Goal: Check status: Check status

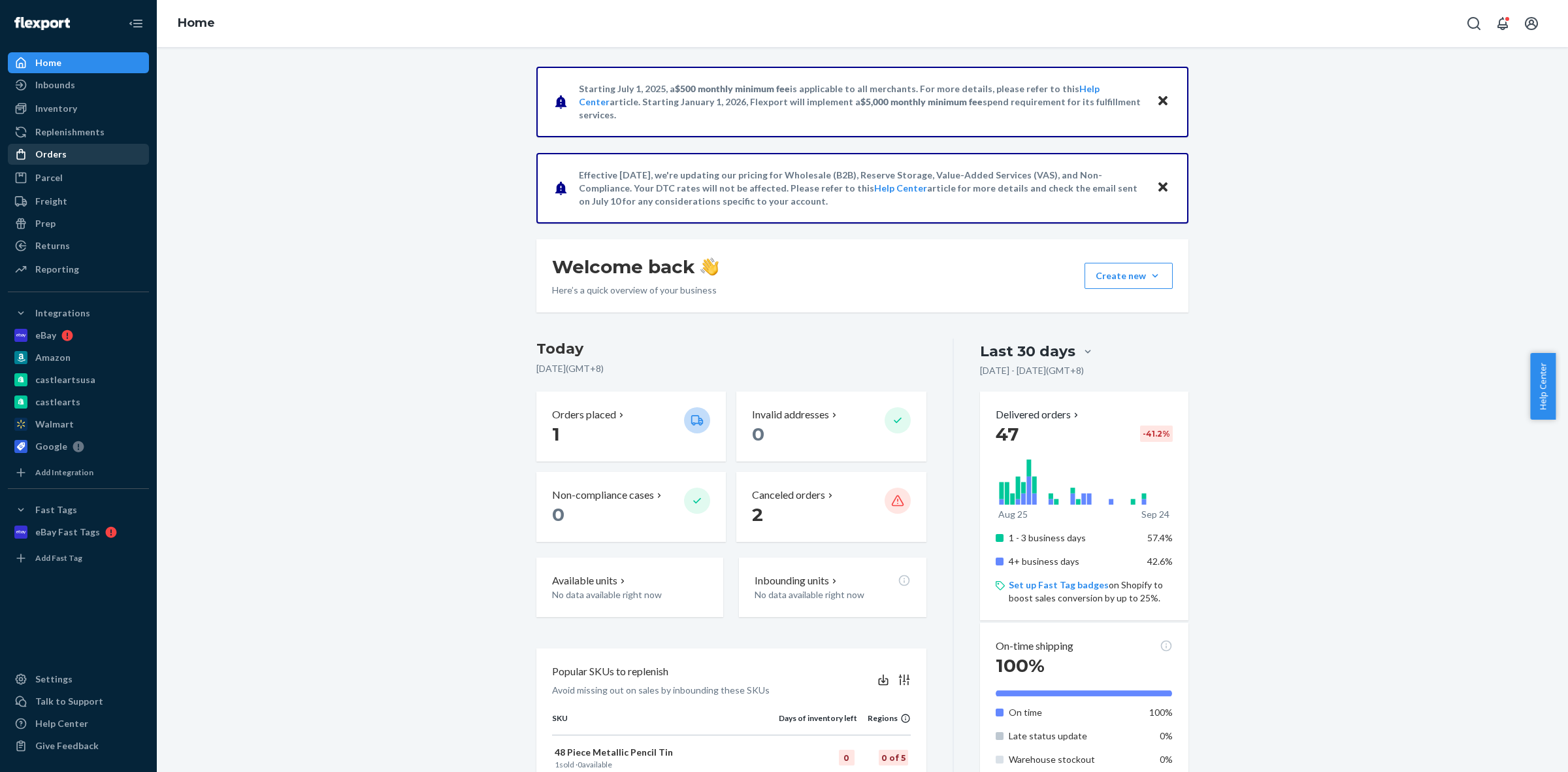
click at [64, 152] on div "Orders" at bounding box center [78, 154] width 139 height 19
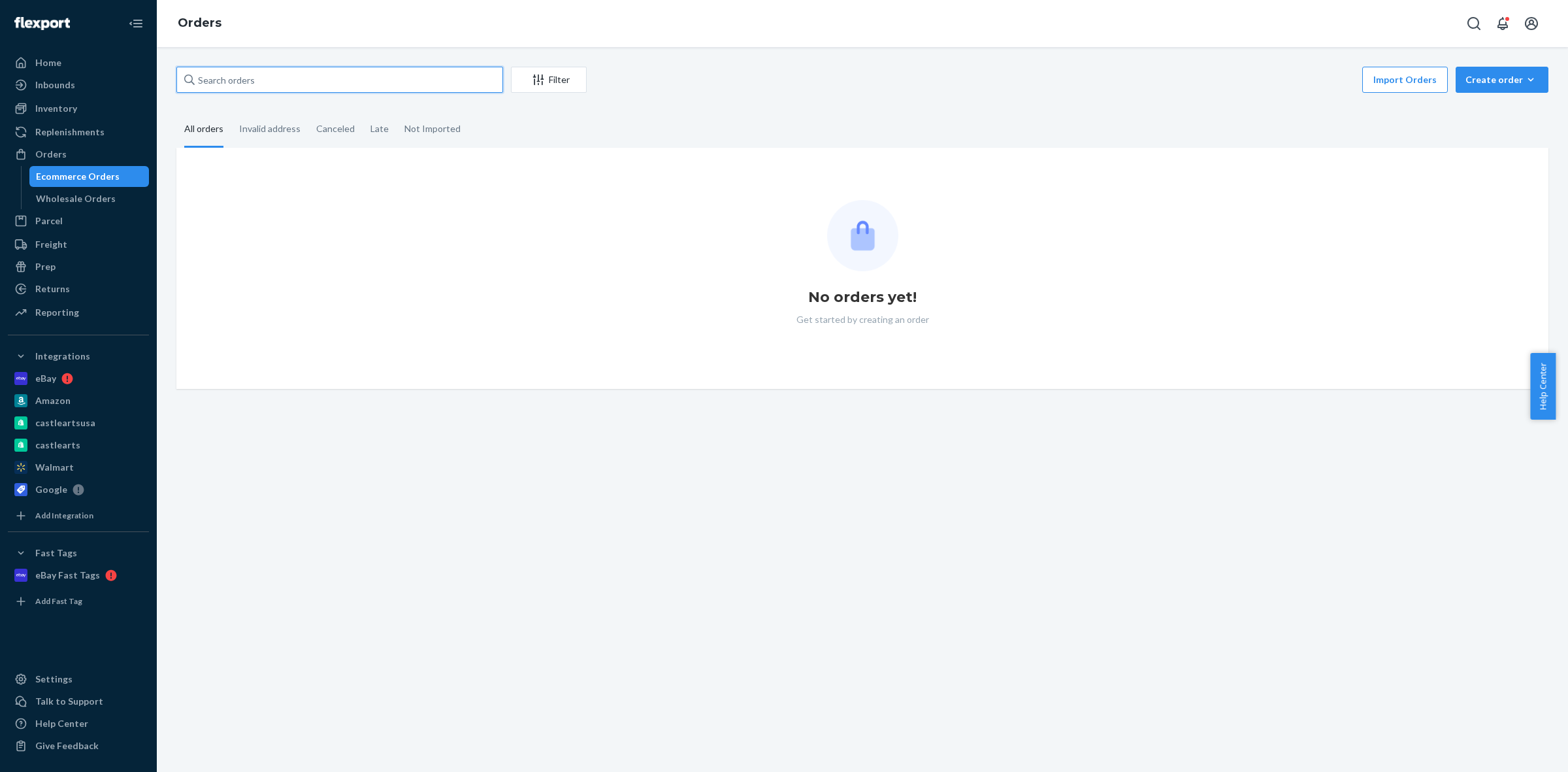
click at [269, 82] on input "text" at bounding box center [339, 80] width 326 height 26
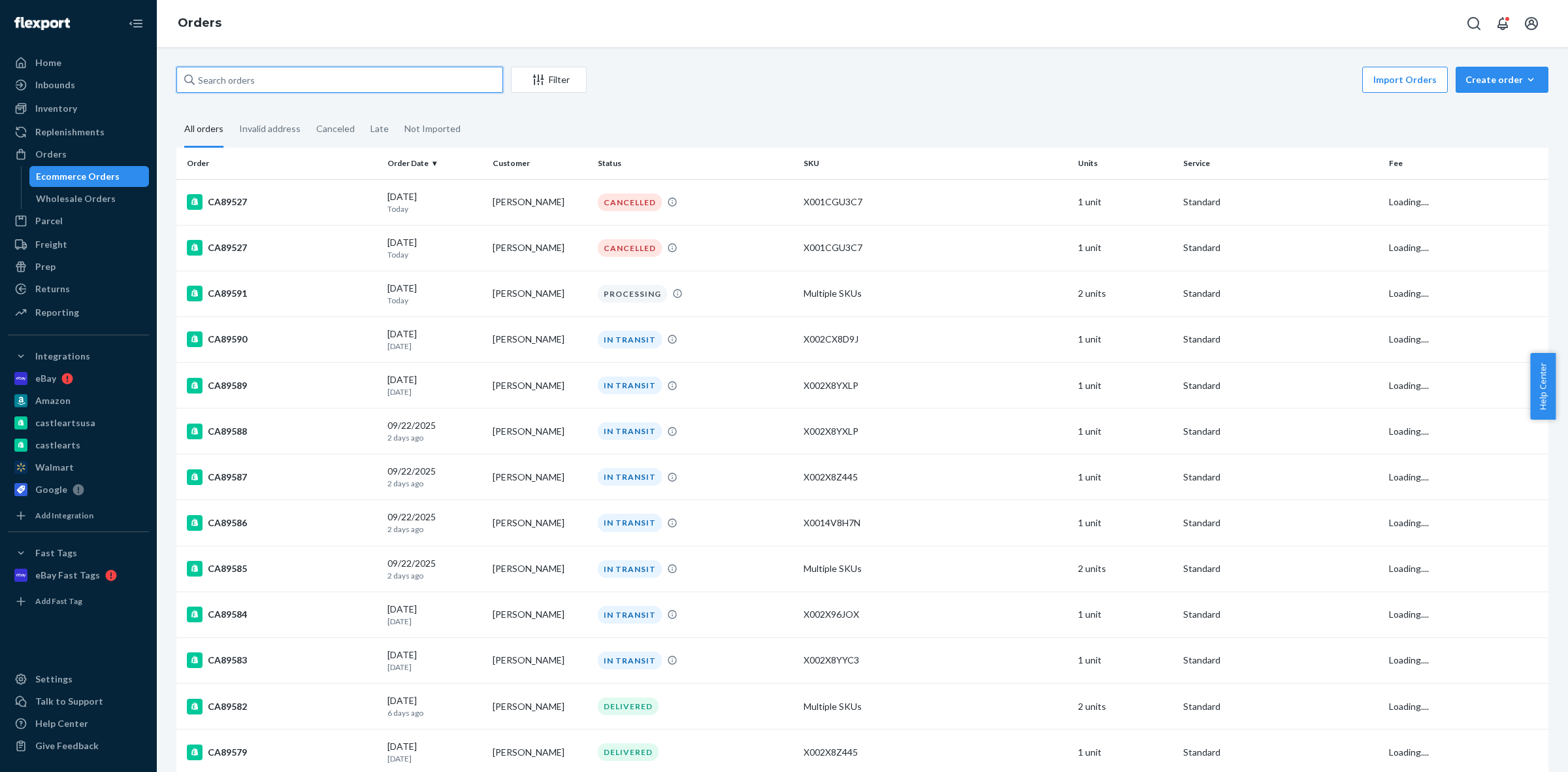
paste input "CA89527"
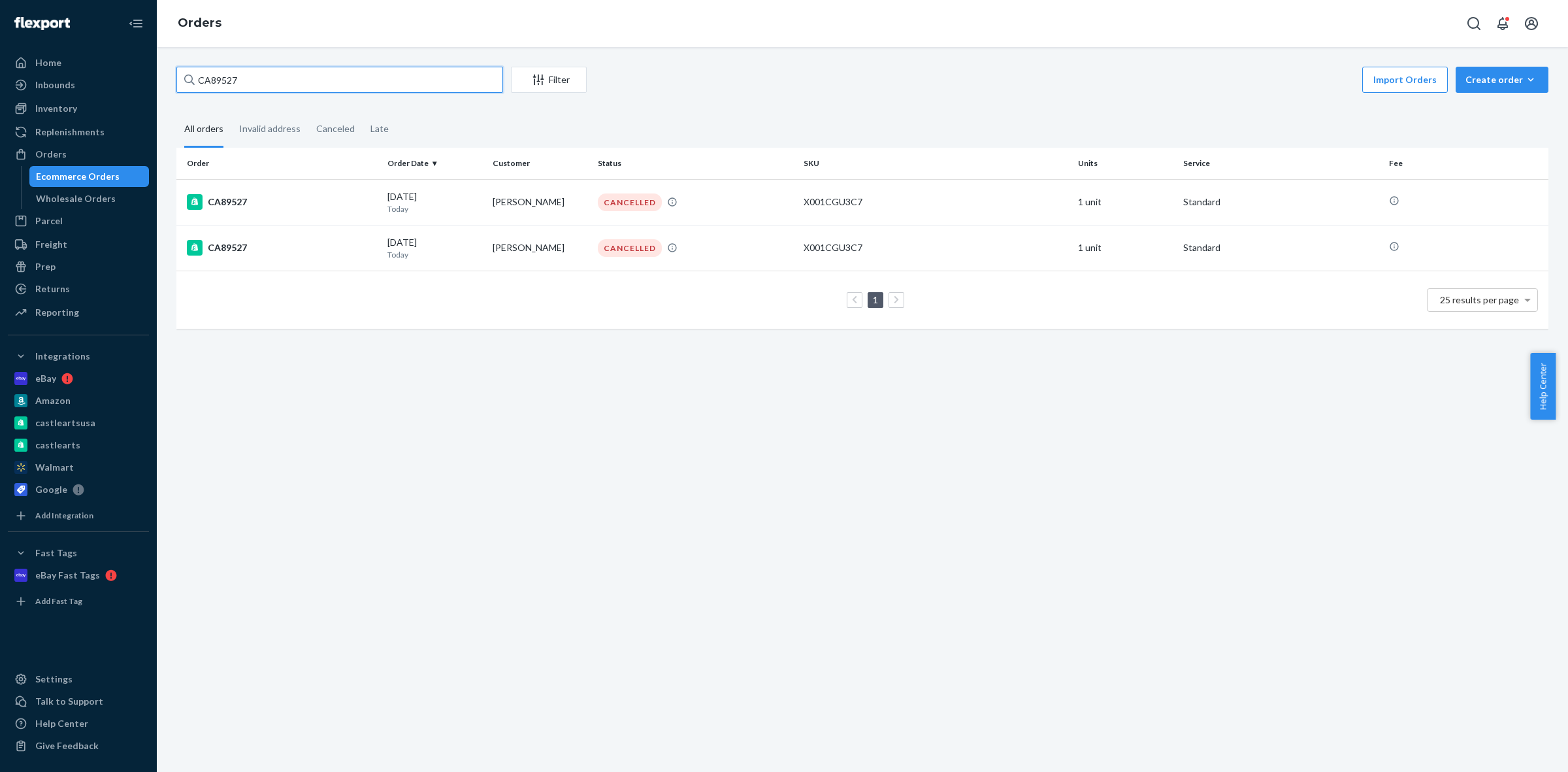
type input "CA89527"
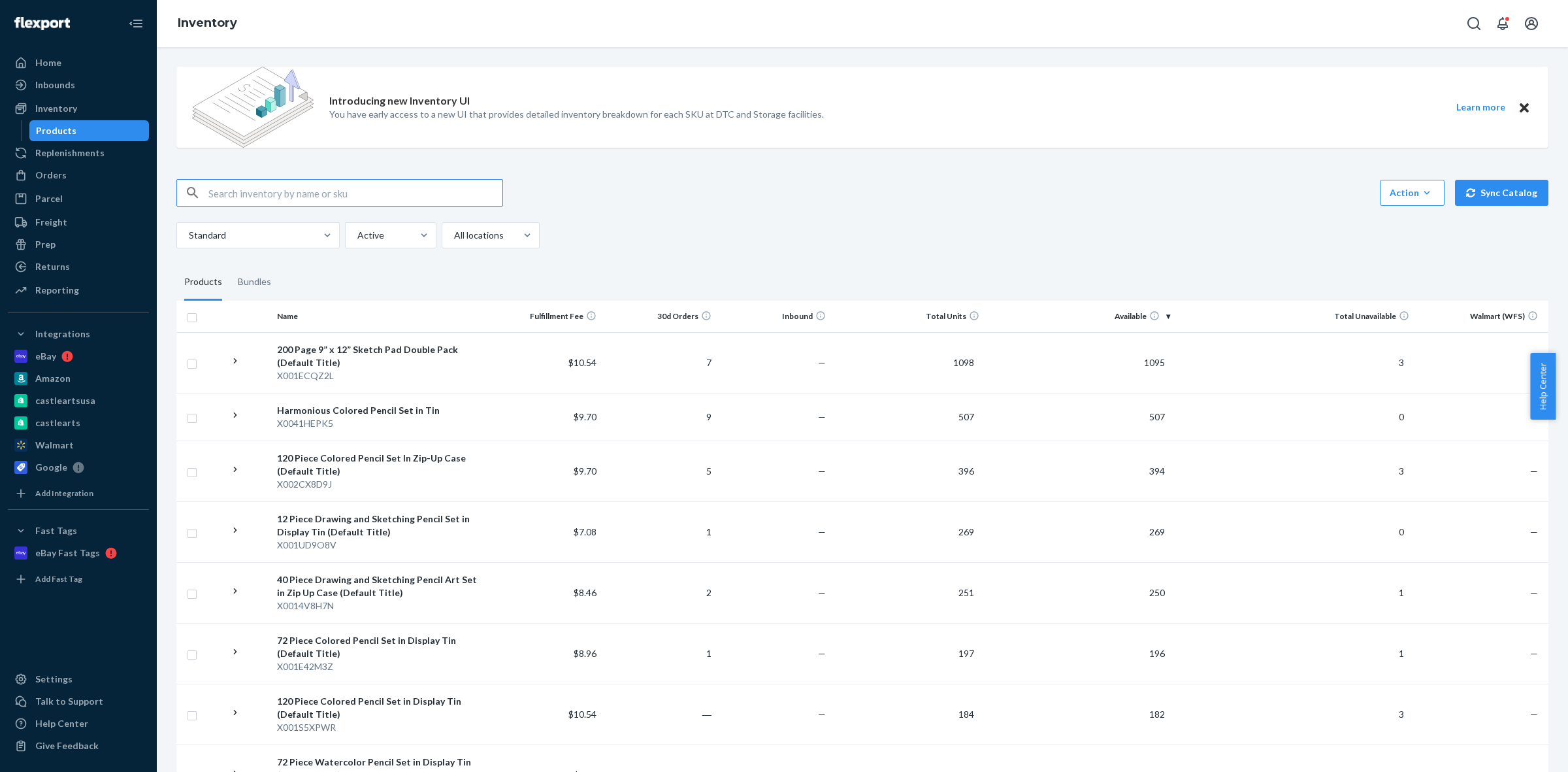
click at [315, 193] on input "text" at bounding box center [355, 192] width 294 height 26
type input "Oil"
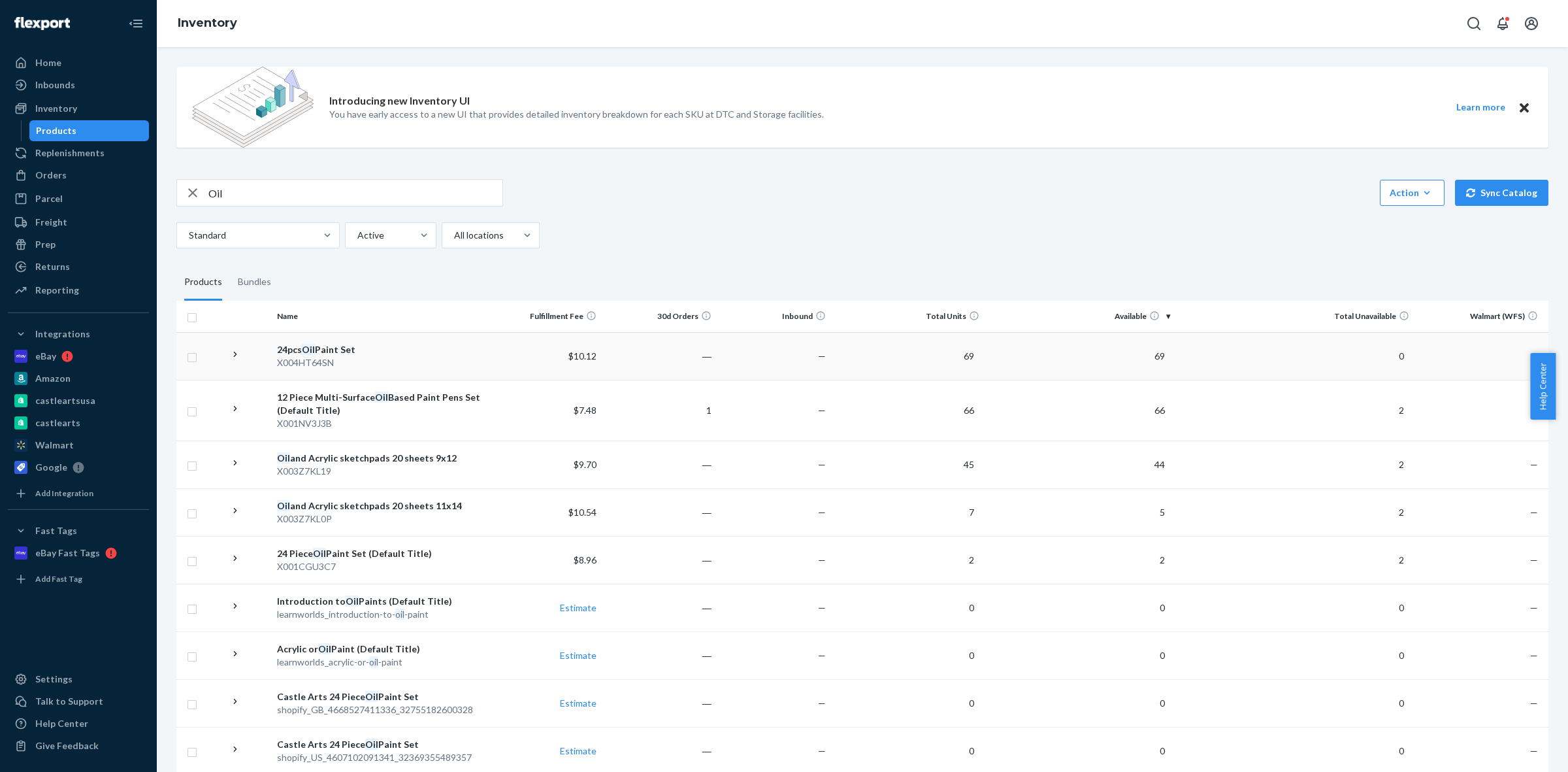
click at [239, 354] on icon at bounding box center [235, 354] width 12 height 12
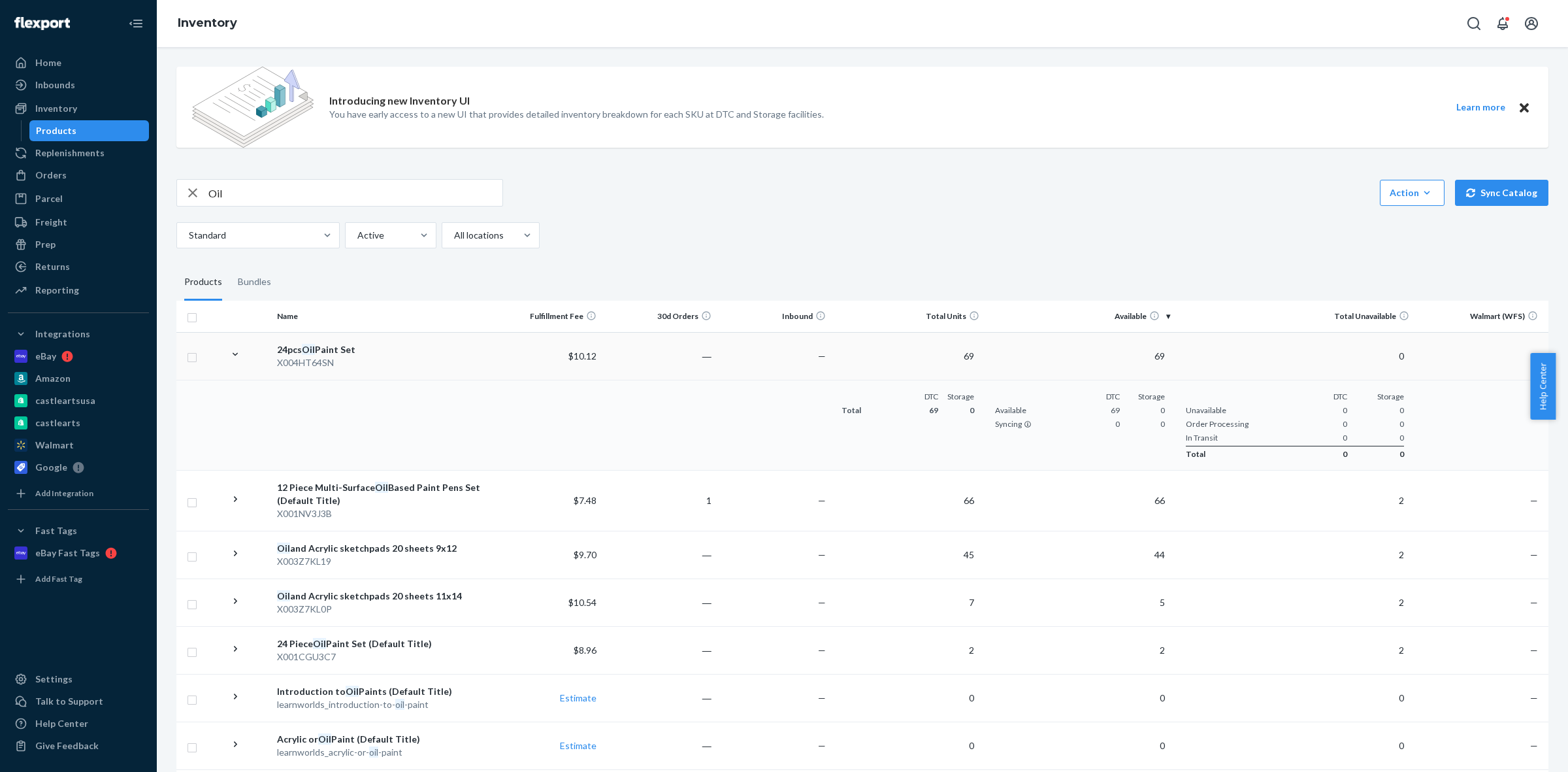
click at [314, 357] on div "X004HT64SN" at bounding box center [379, 363] width 205 height 13
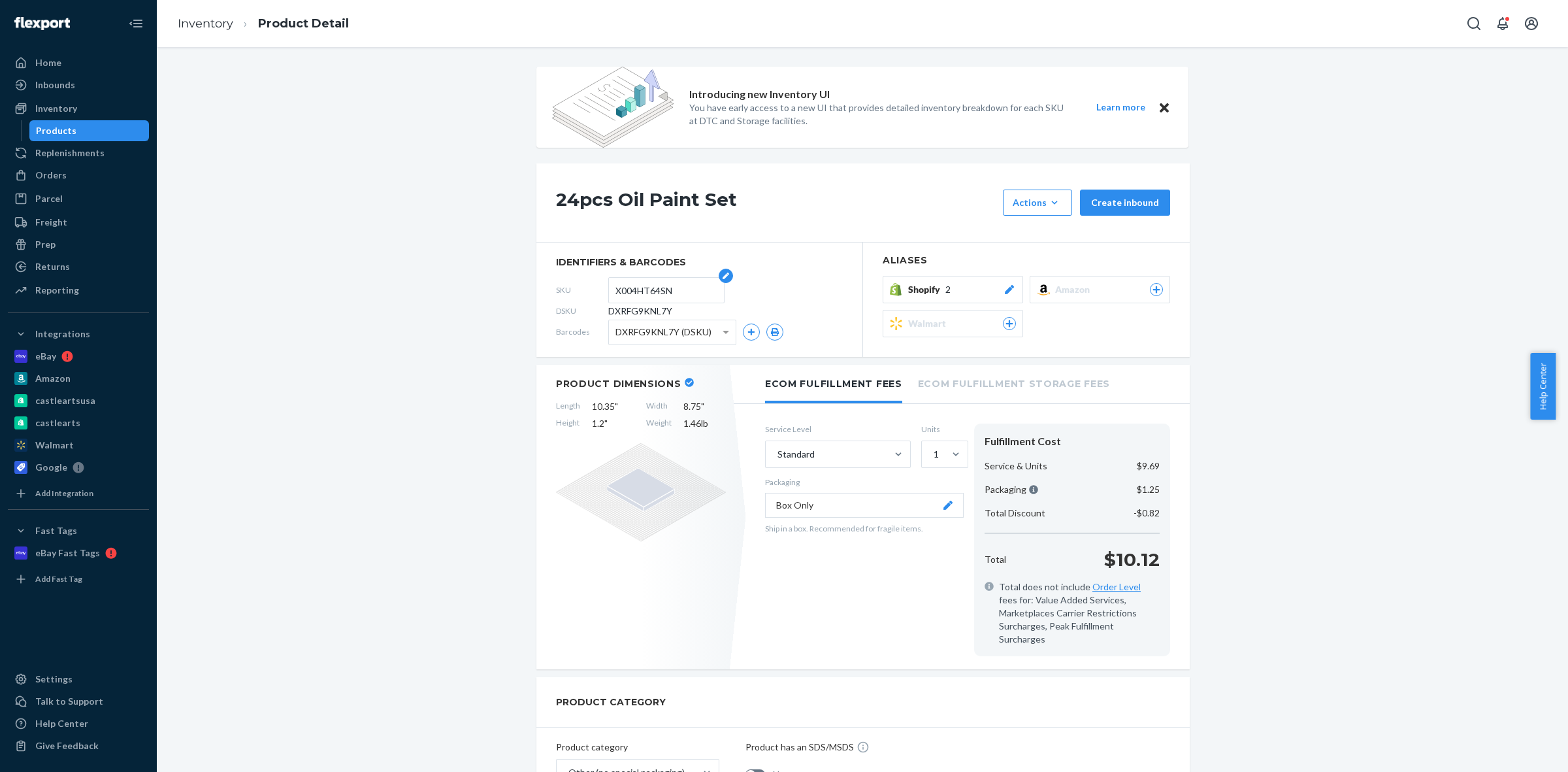
click at [625, 292] on input "X004HT64SN" at bounding box center [666, 290] width 102 height 25
